Goal: Transaction & Acquisition: Purchase product/service

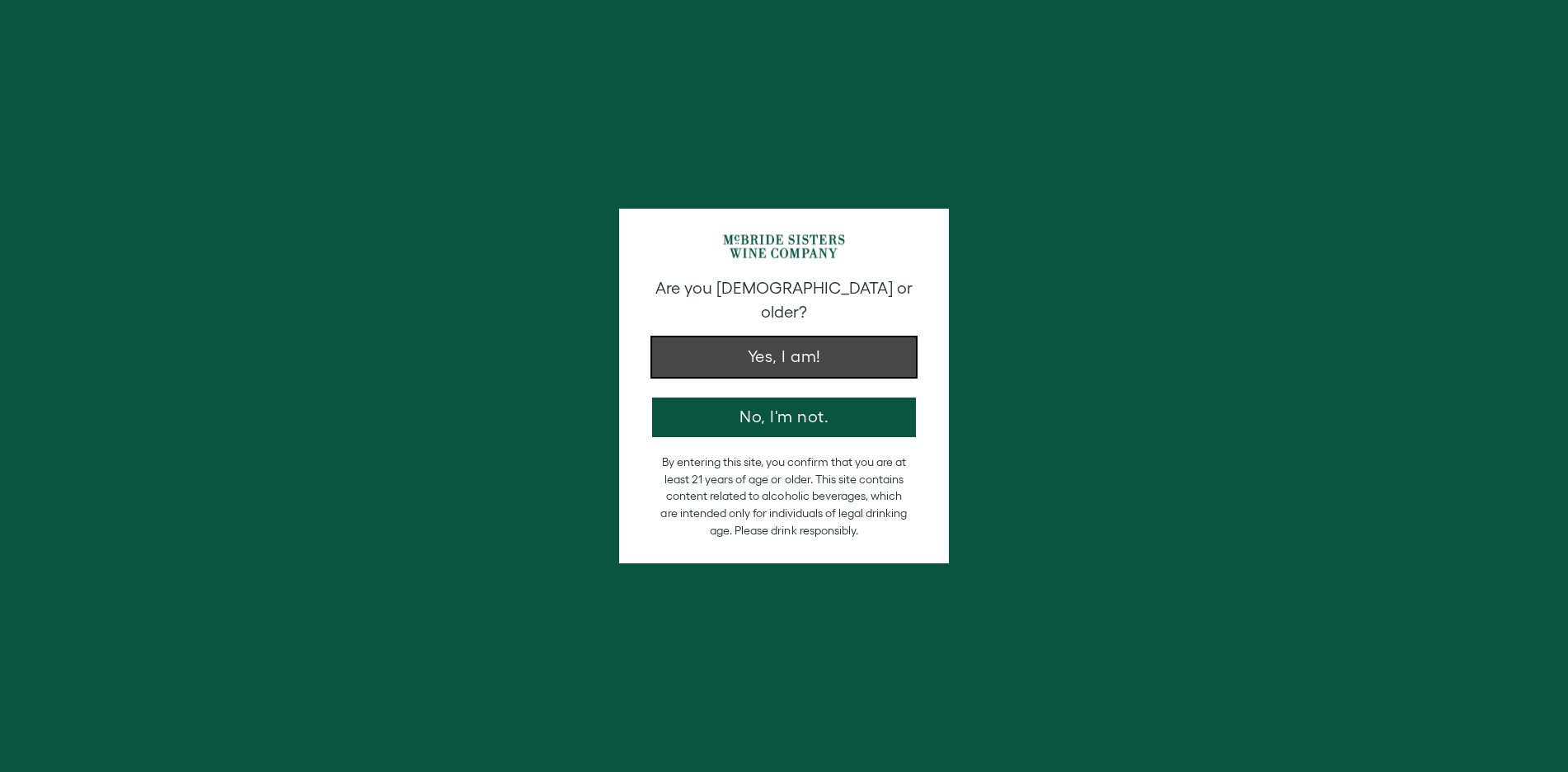
click at [805, 341] on button "Yes, I am!" at bounding box center [784, 357] width 264 height 39
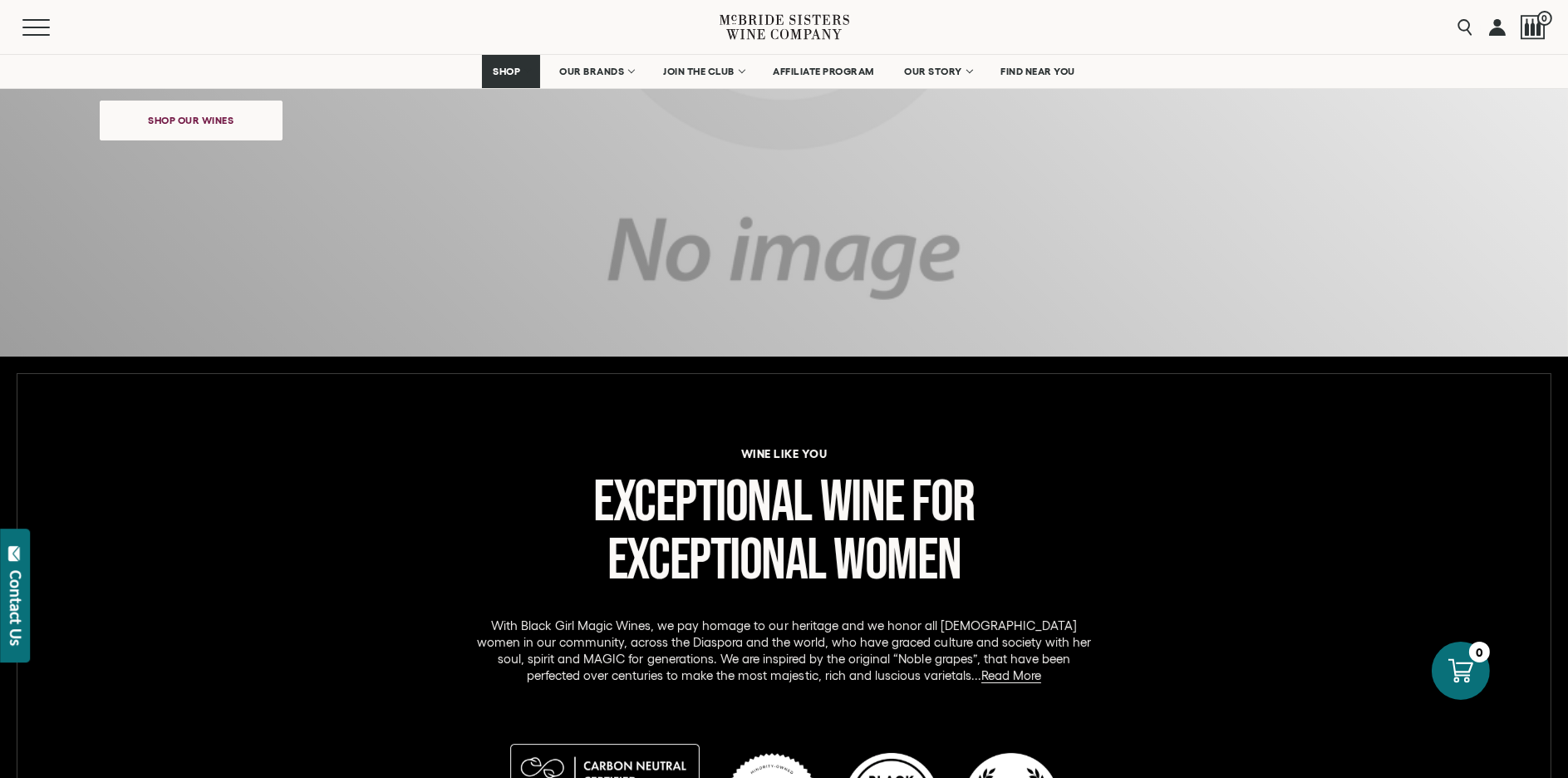
scroll to position [748, 0]
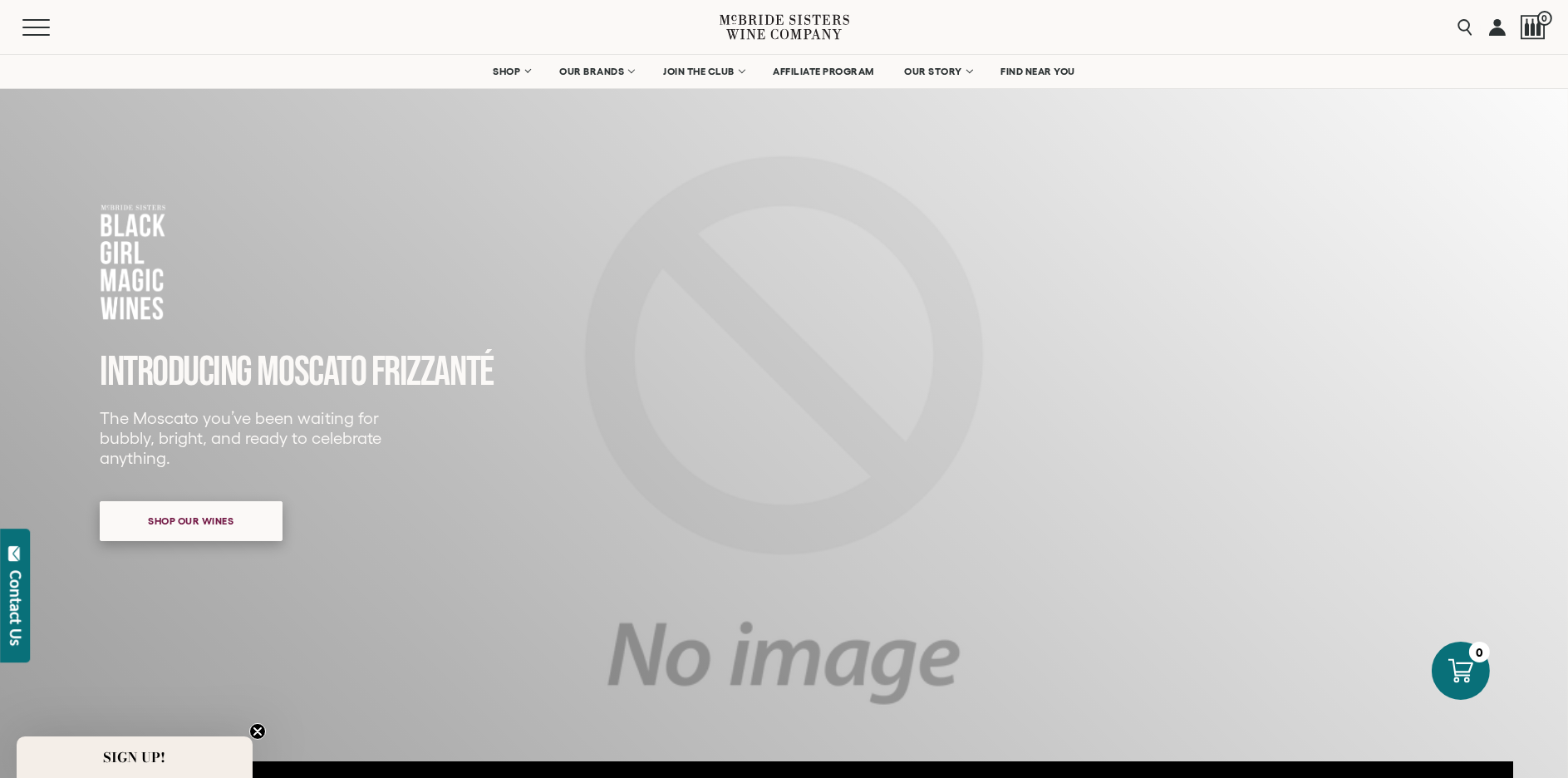
click at [205, 530] on span "Shop our wines" at bounding box center [192, 520] width 143 height 32
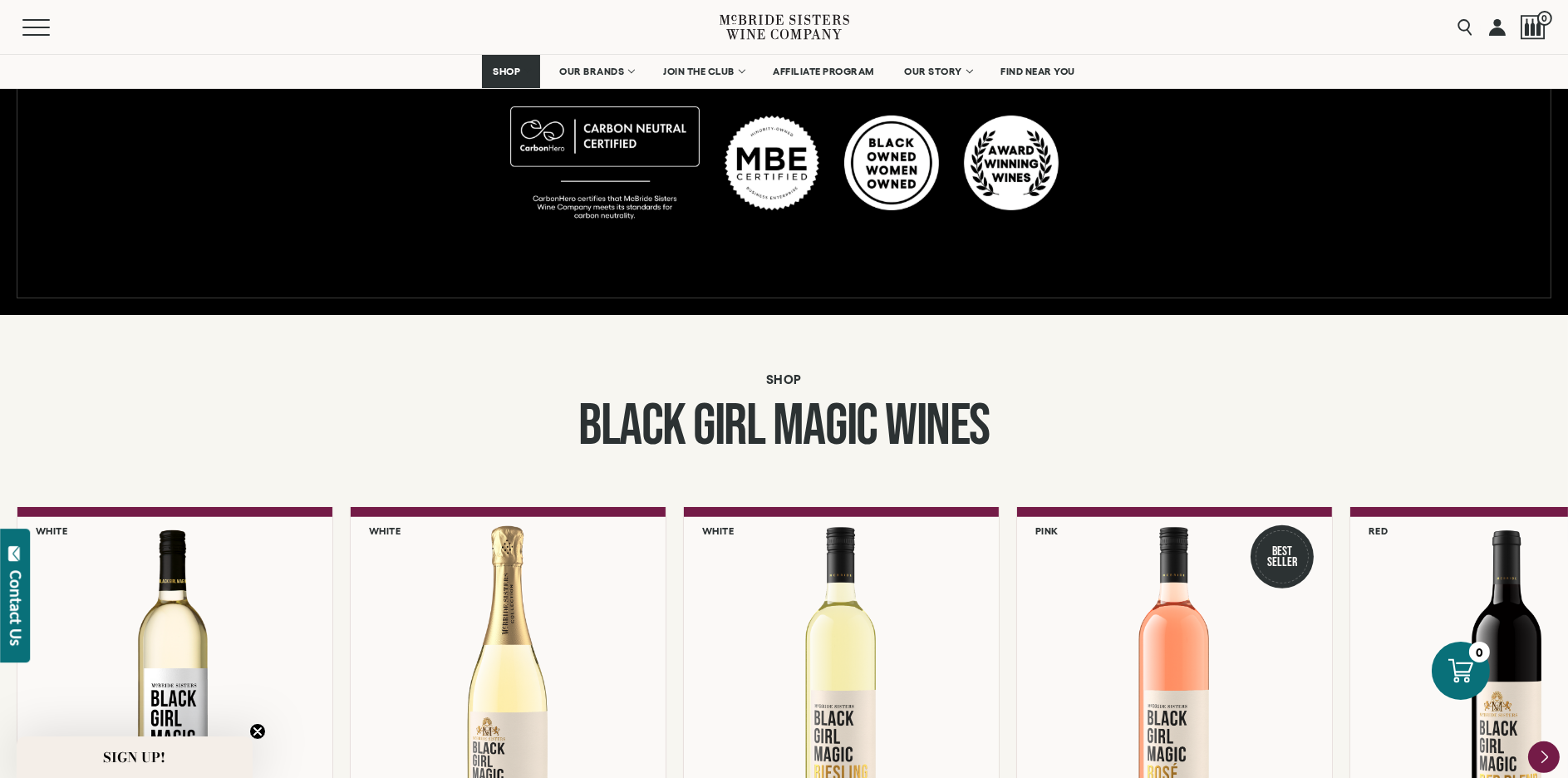
scroll to position [1267, 0]
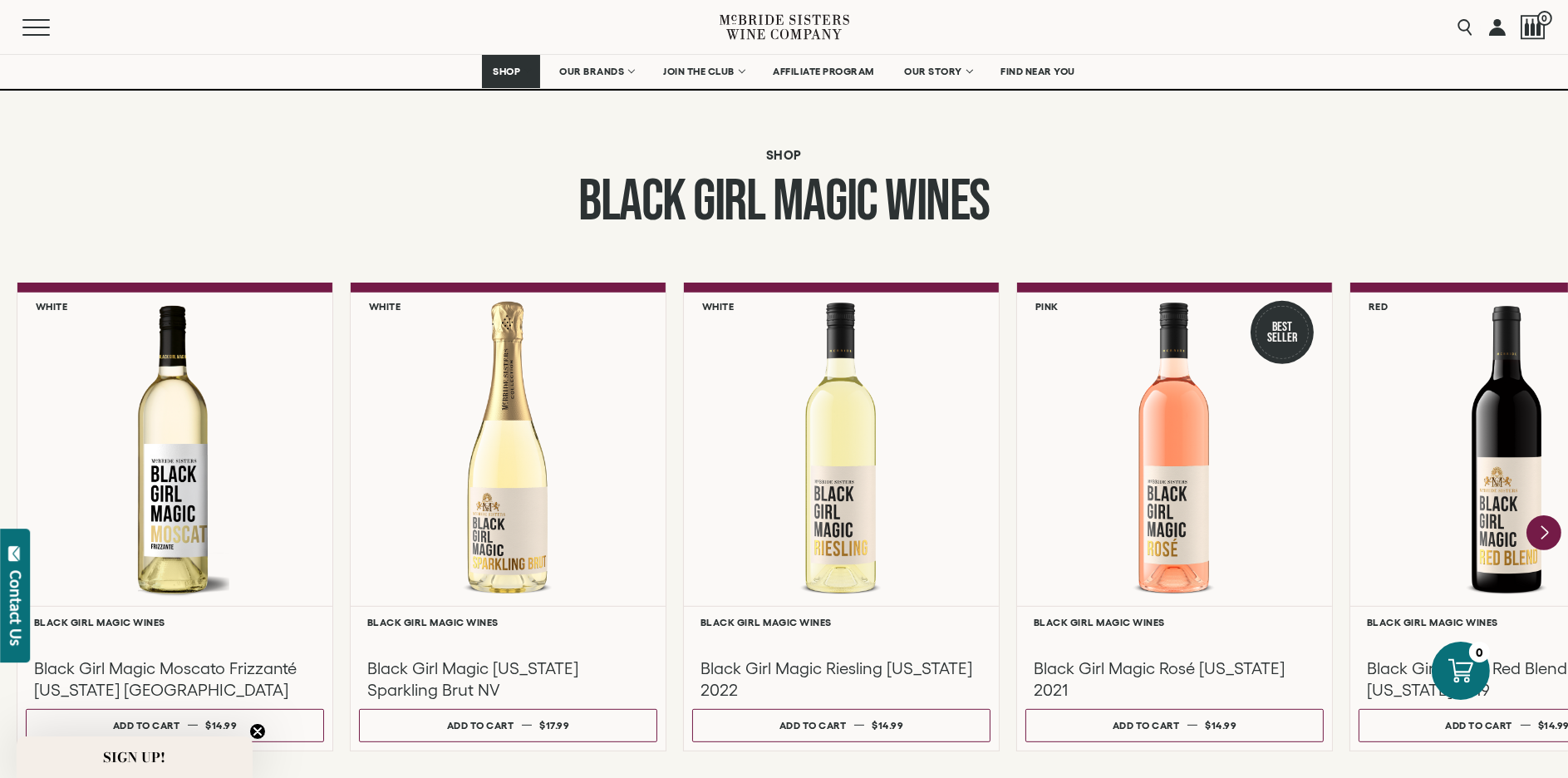
click at [1549, 529] on icon "Next" at bounding box center [1543, 533] width 35 height 35
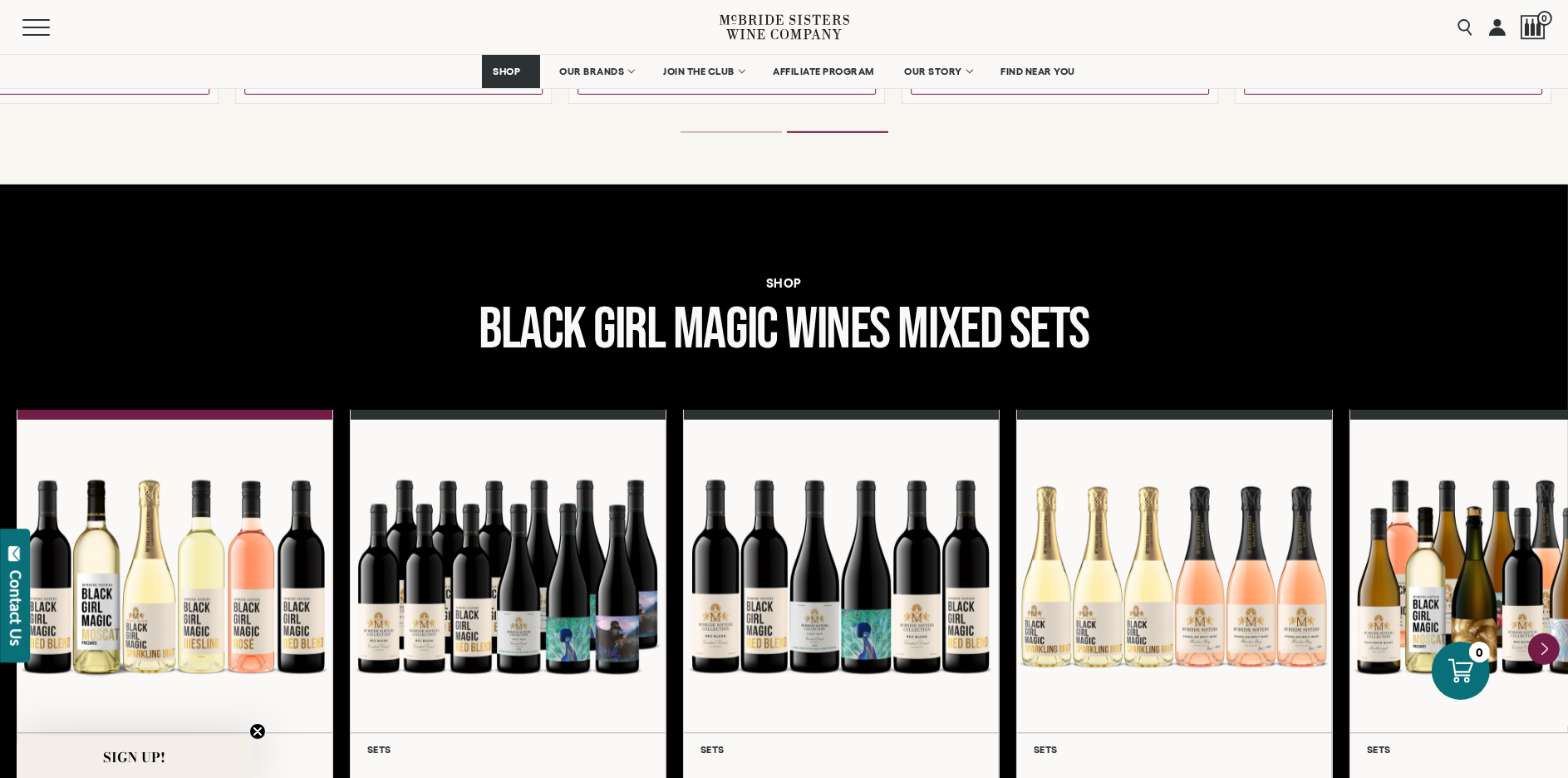
scroll to position [2098, 0]
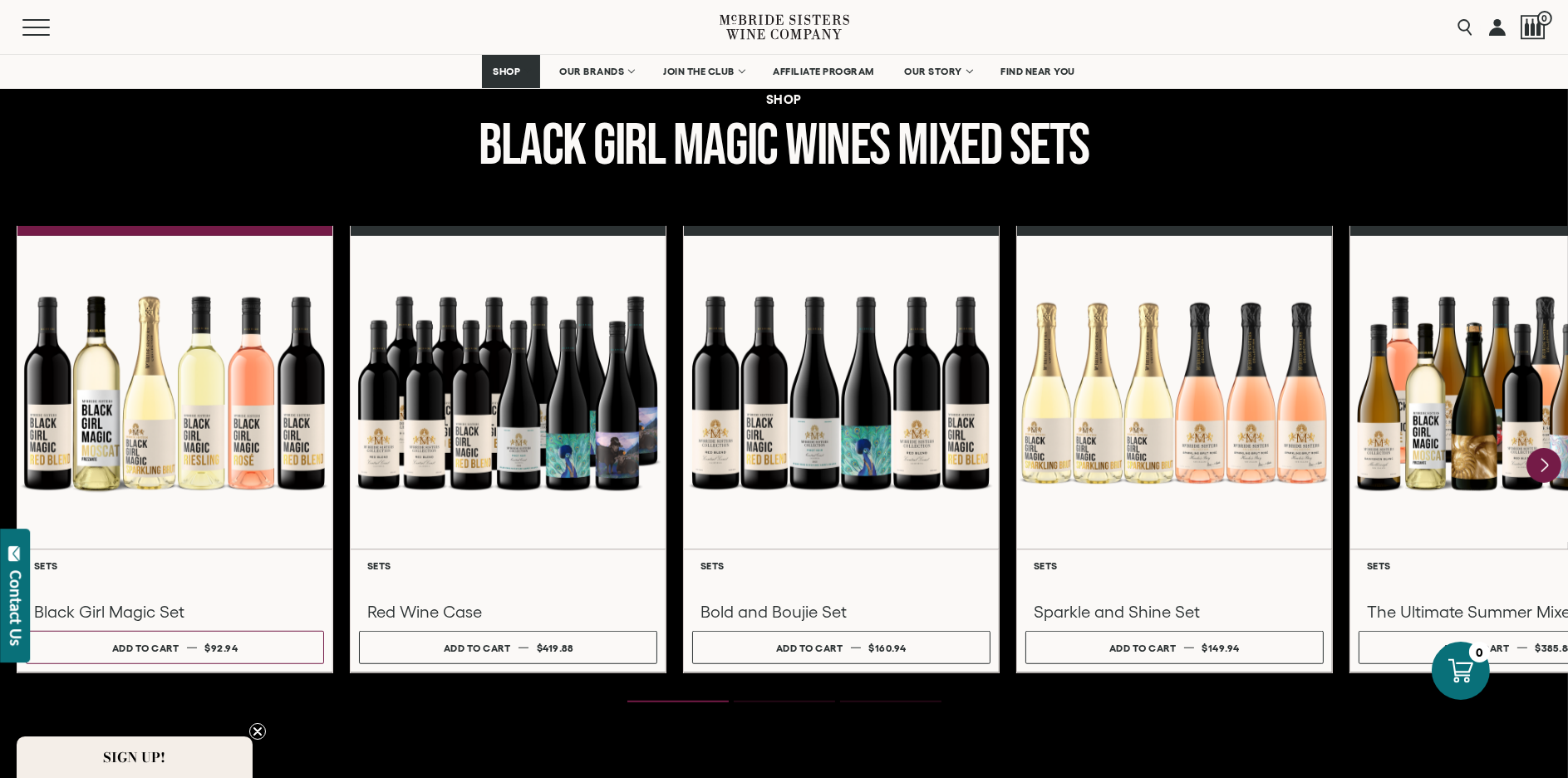
click at [1555, 461] on icon "Next" at bounding box center [1543, 465] width 35 height 35
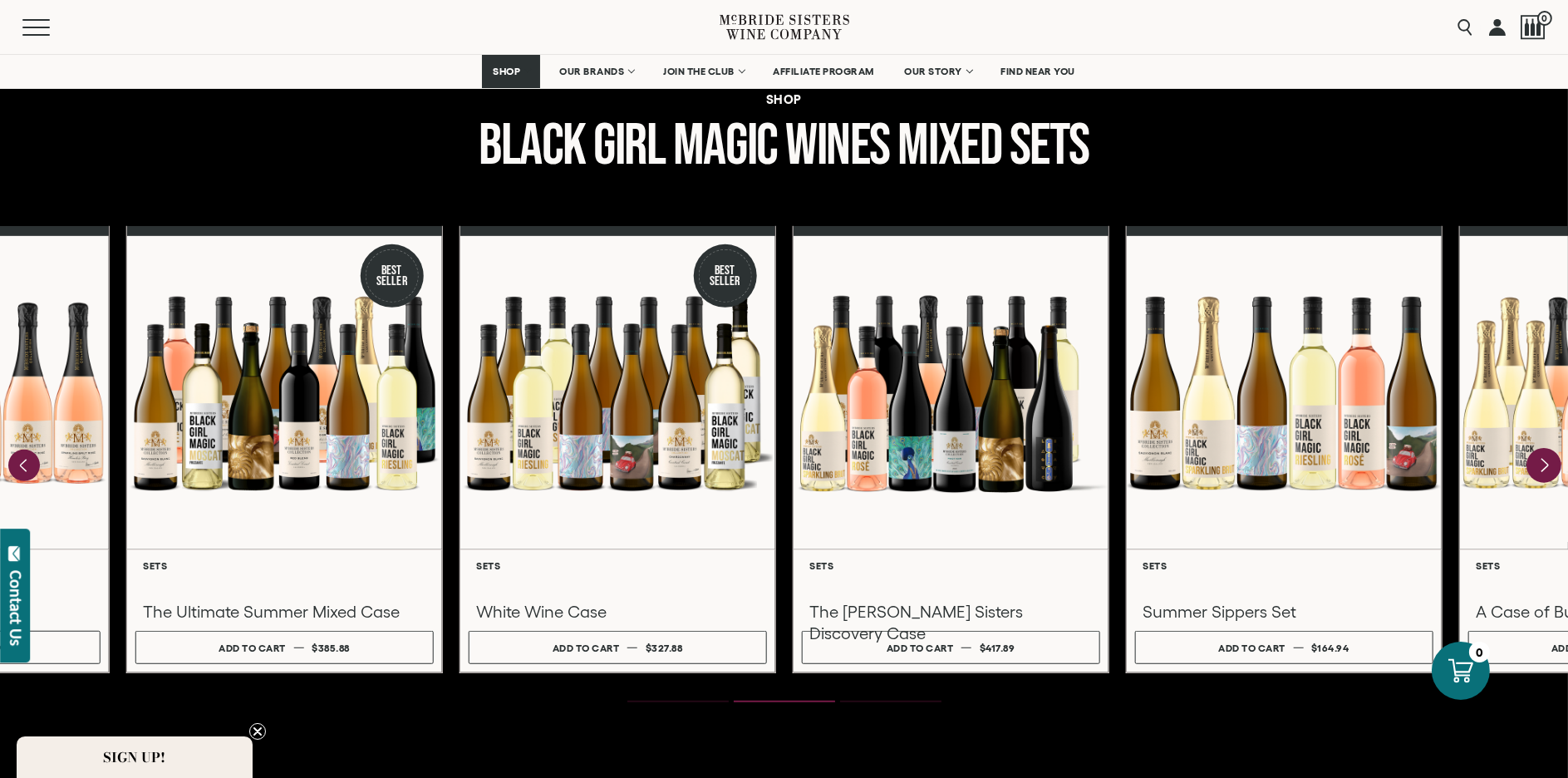
click at [1555, 461] on icon "Next" at bounding box center [1543, 465] width 35 height 35
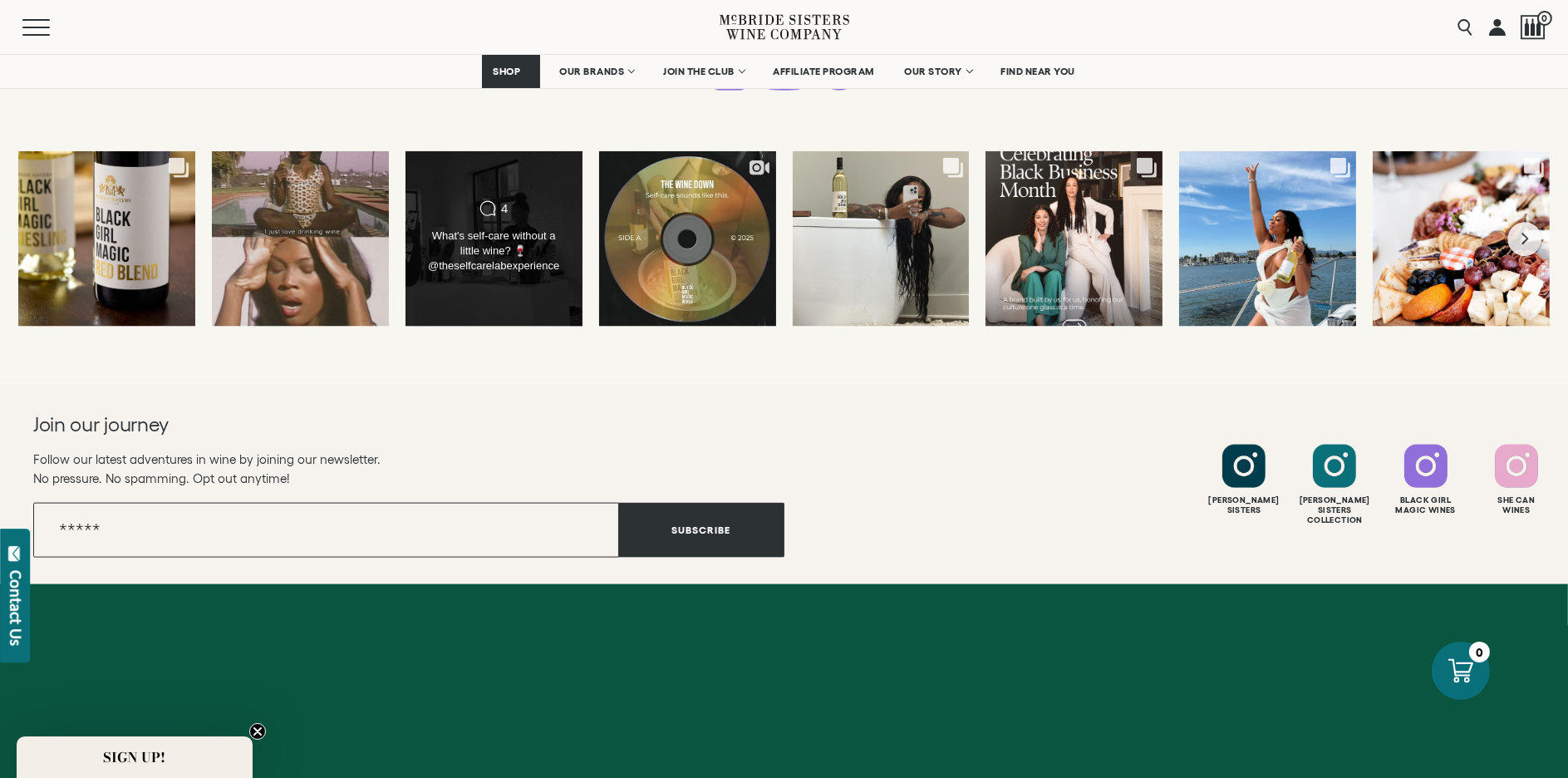
scroll to position [4551, 0]
